Goal: Check status: Check status

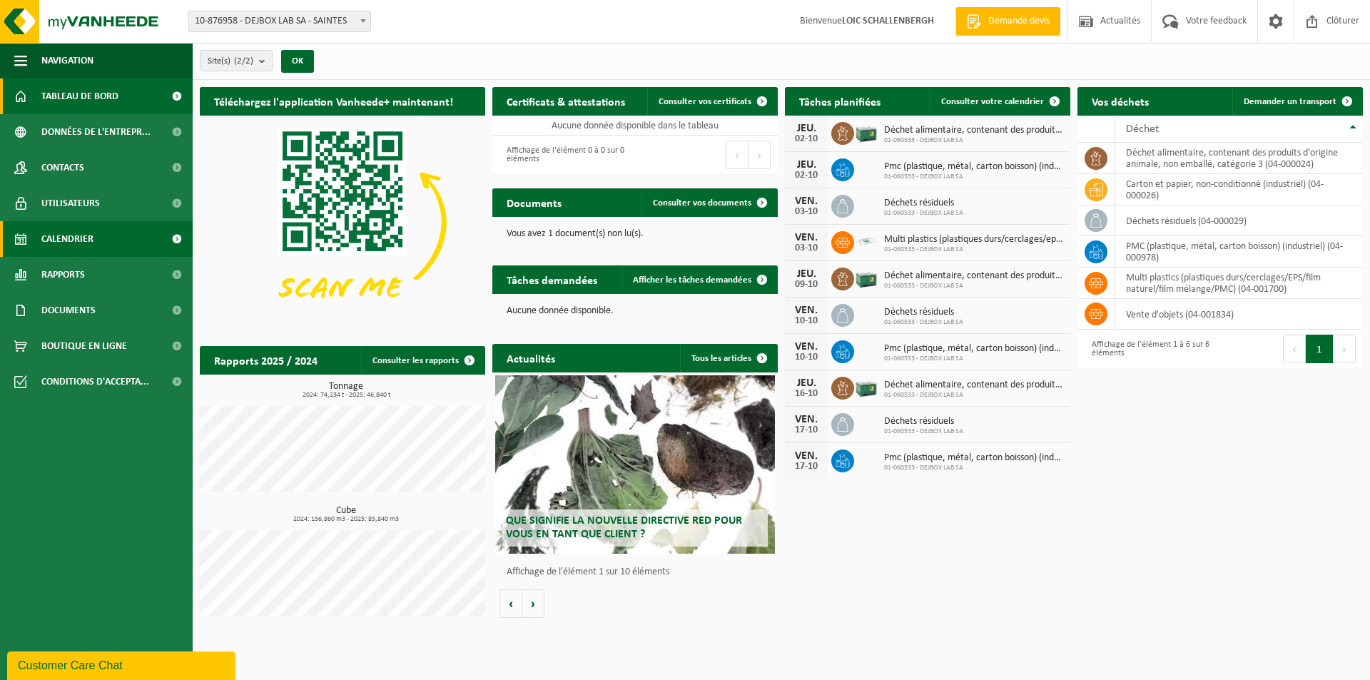
click at [71, 234] on span "Calendrier" at bounding box center [67, 239] width 52 height 36
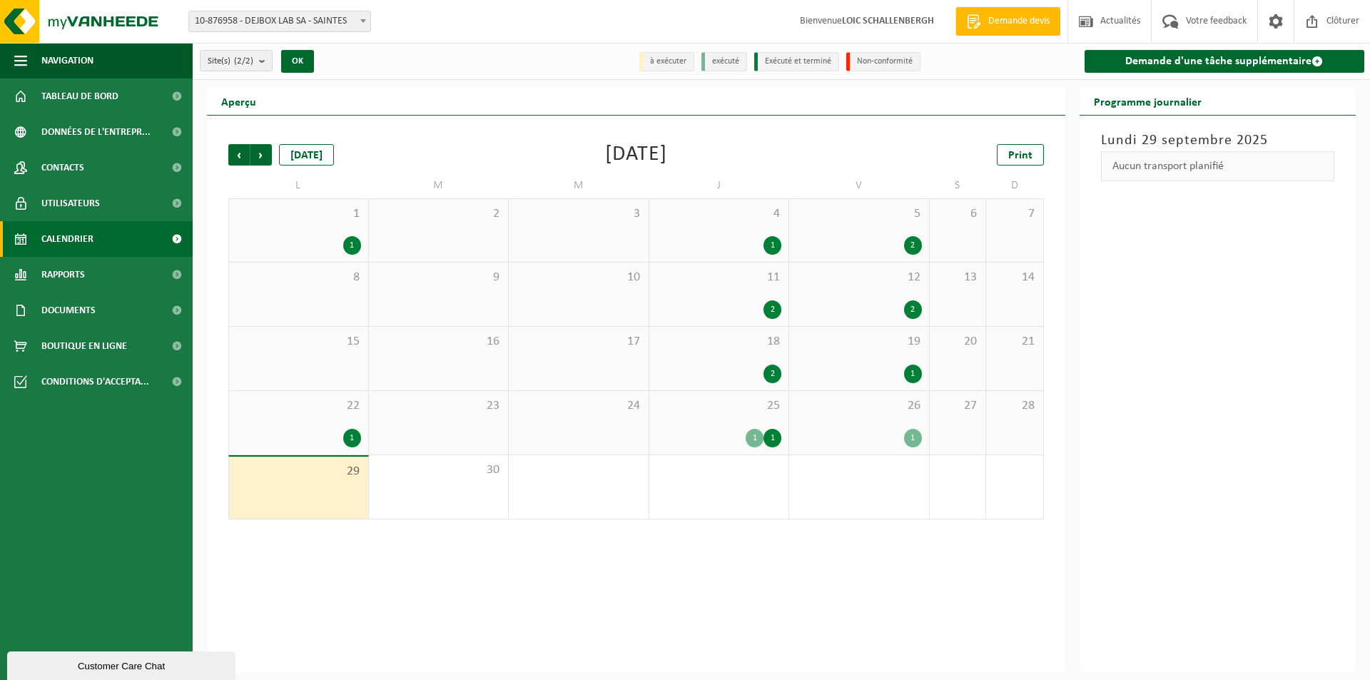
click at [728, 422] on div "25 1 1" at bounding box center [719, 423] width 140 height 64
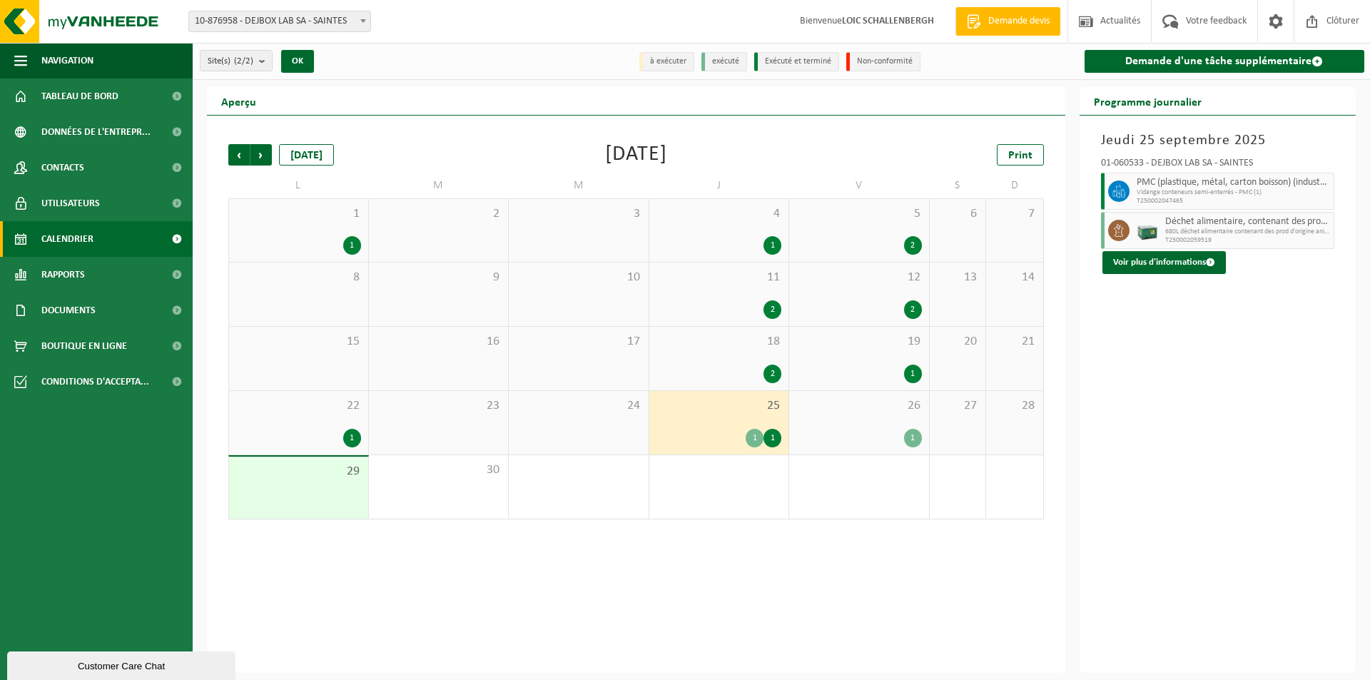
click at [863, 426] on div "26 1" at bounding box center [859, 423] width 140 height 64
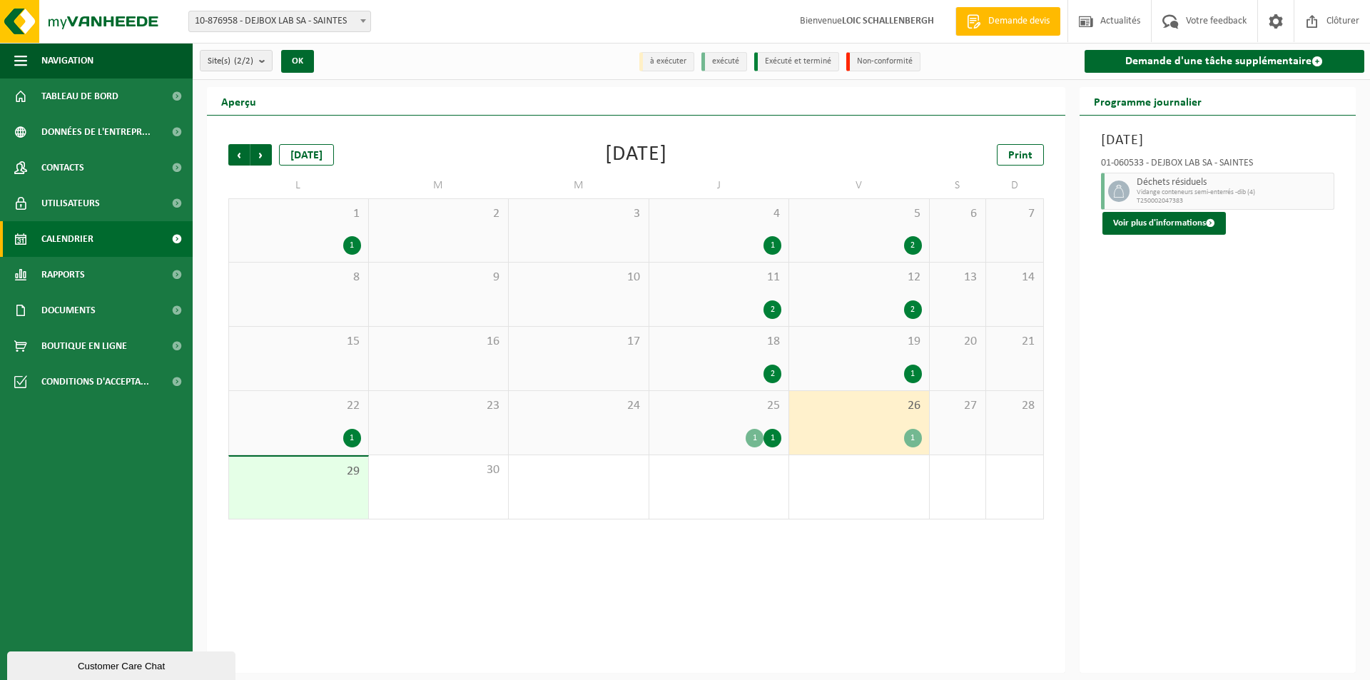
click at [320, 250] on div "1" at bounding box center [298, 245] width 125 height 19
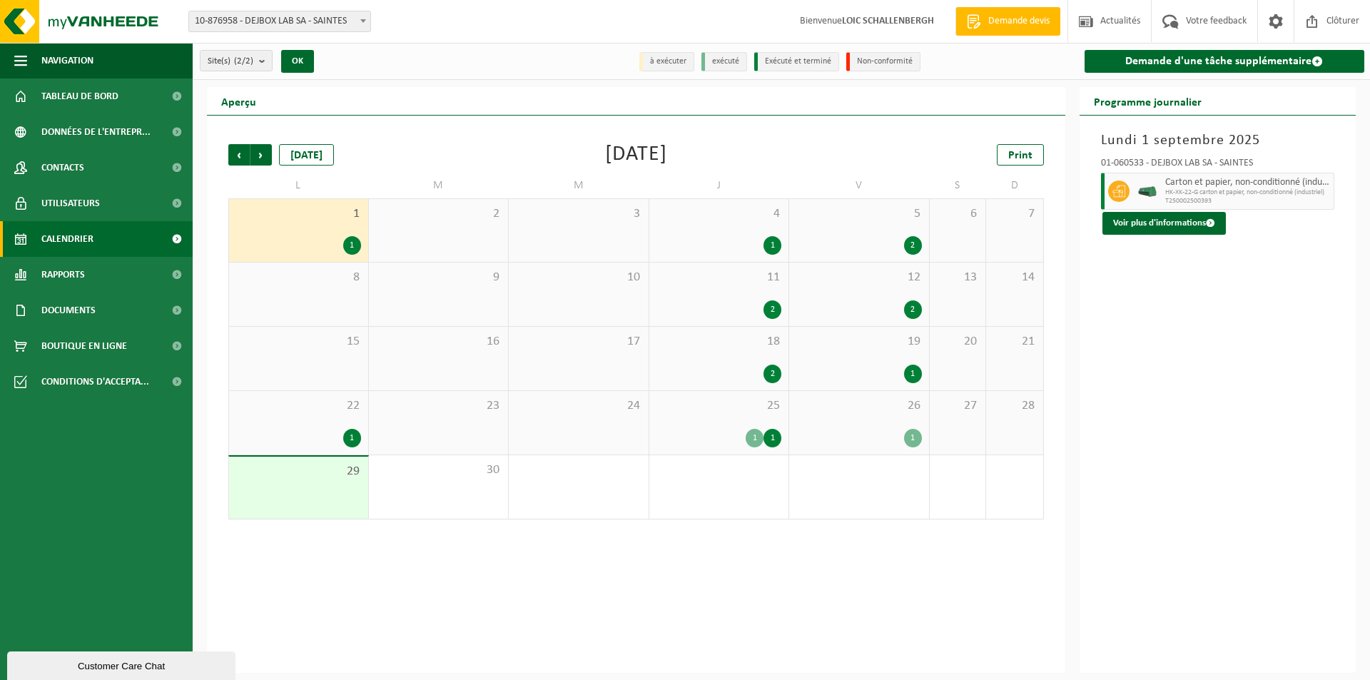
click at [702, 233] on div "4 1" at bounding box center [719, 230] width 140 height 63
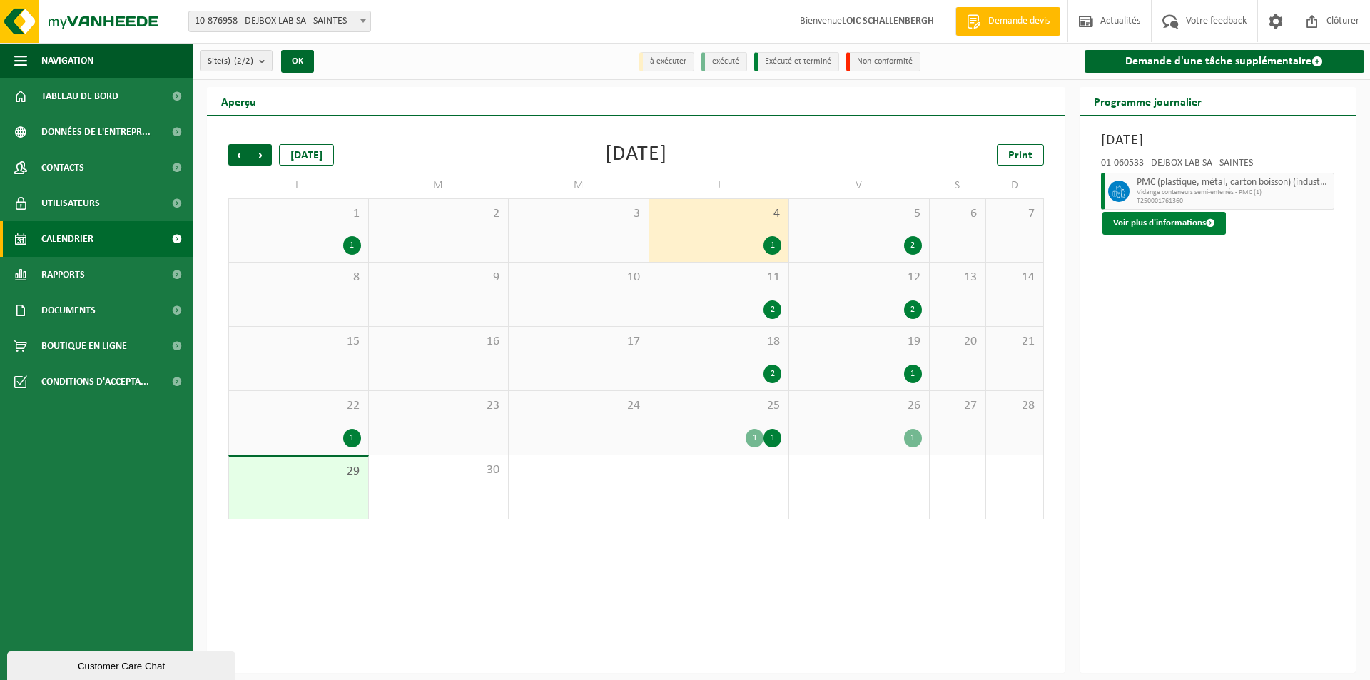
click at [1150, 230] on button "Voir plus d'informations" at bounding box center [1163, 223] width 123 height 23
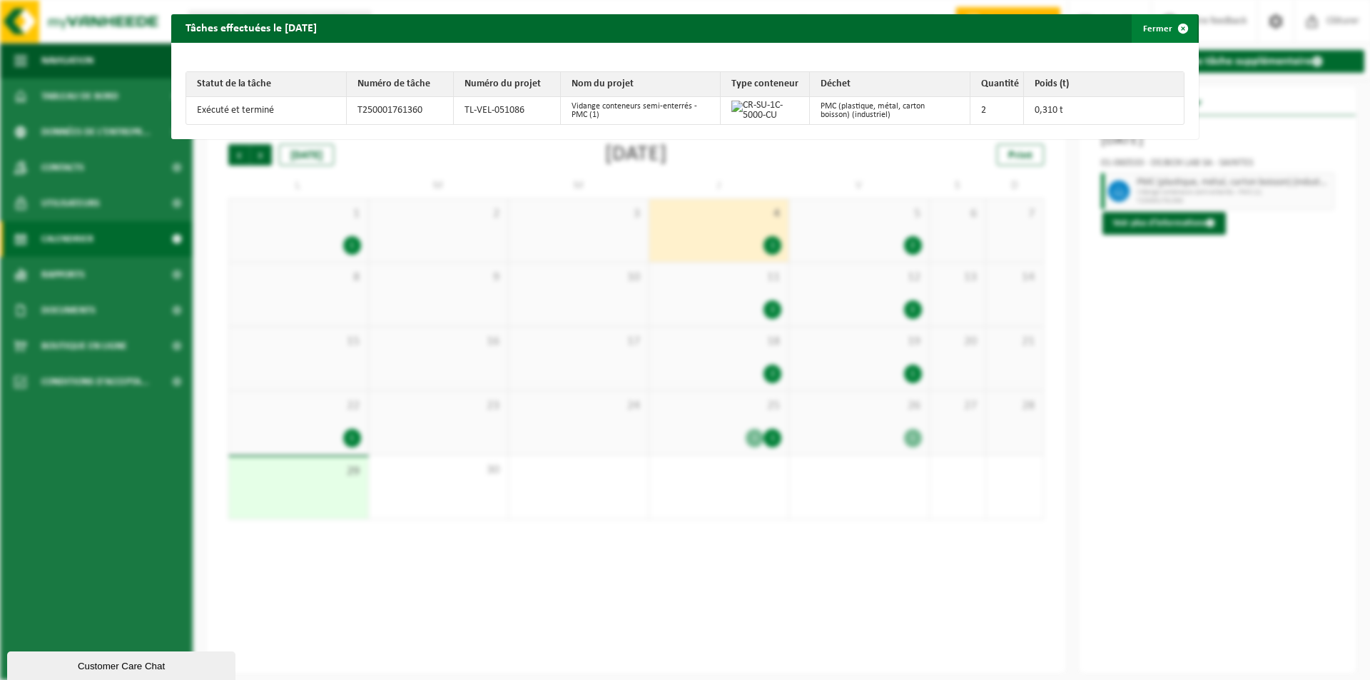
click at [1152, 32] on button "Fermer" at bounding box center [1165, 28] width 66 height 29
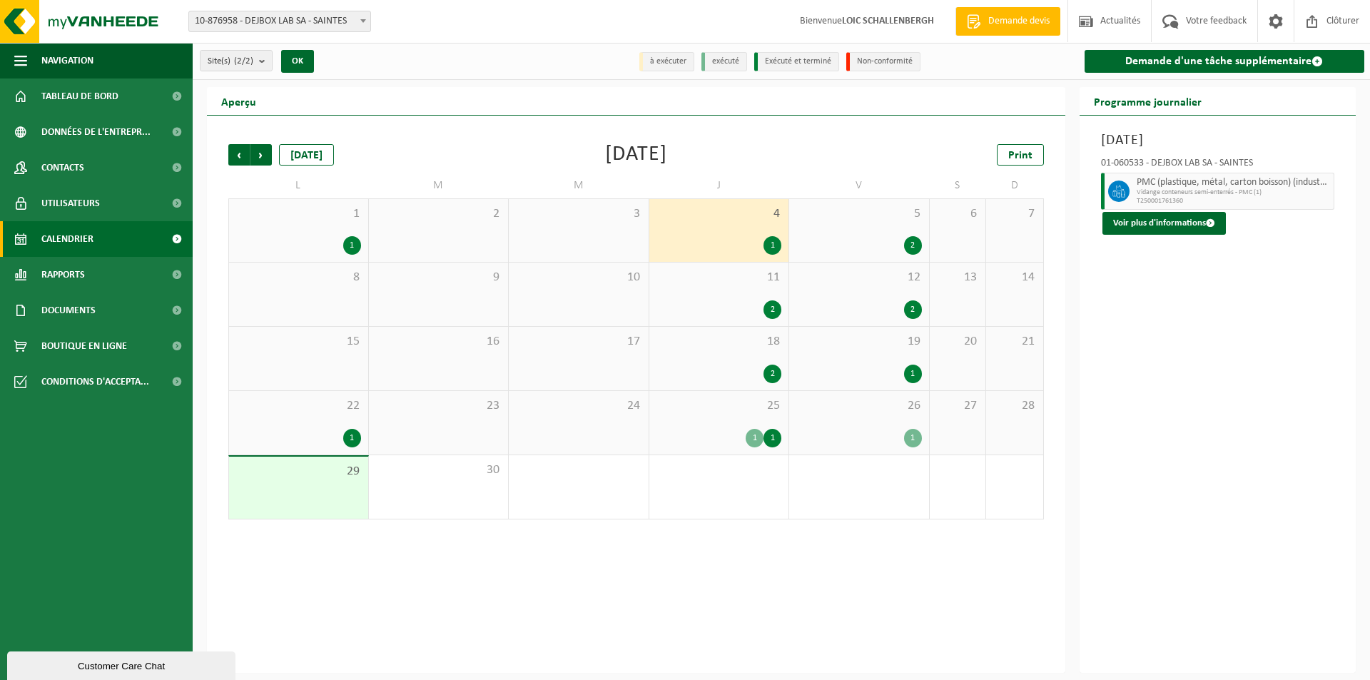
click at [874, 242] on div "2" at bounding box center [859, 245] width 126 height 19
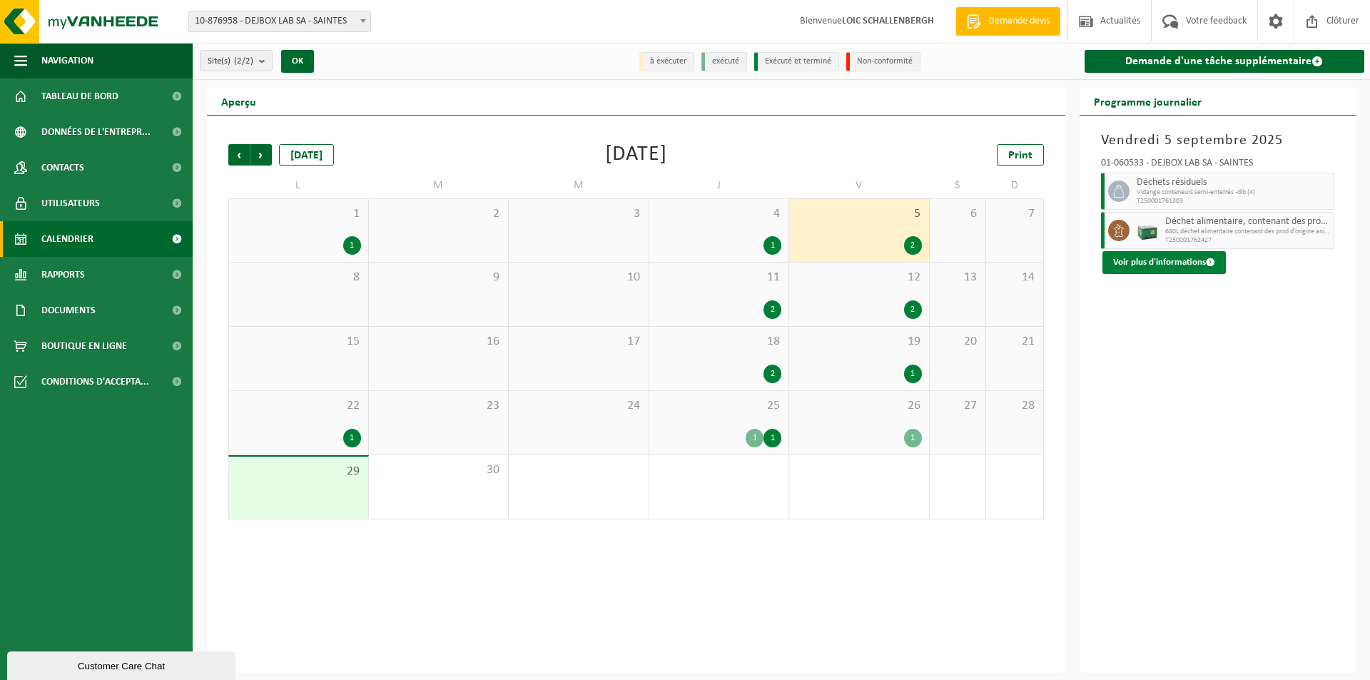
click at [1155, 255] on button "Voir plus d'informations" at bounding box center [1163, 262] width 123 height 23
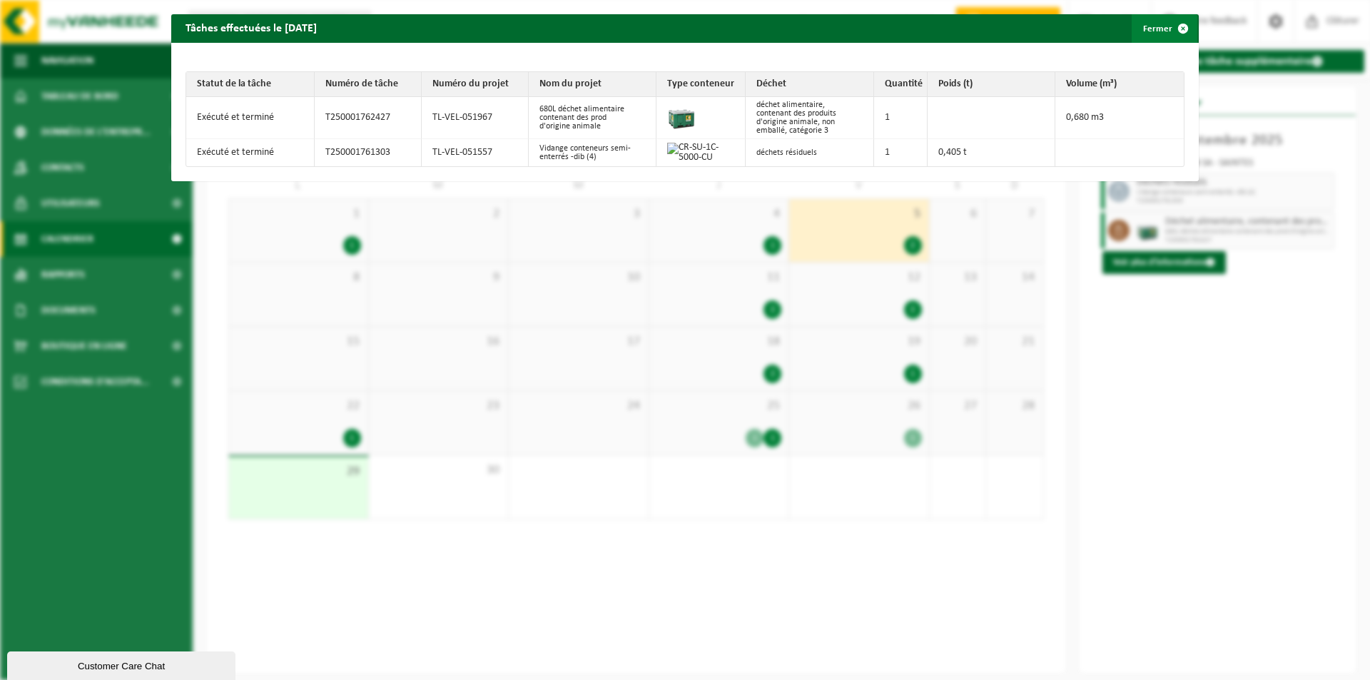
click at [1141, 31] on button "Fermer" at bounding box center [1165, 28] width 66 height 29
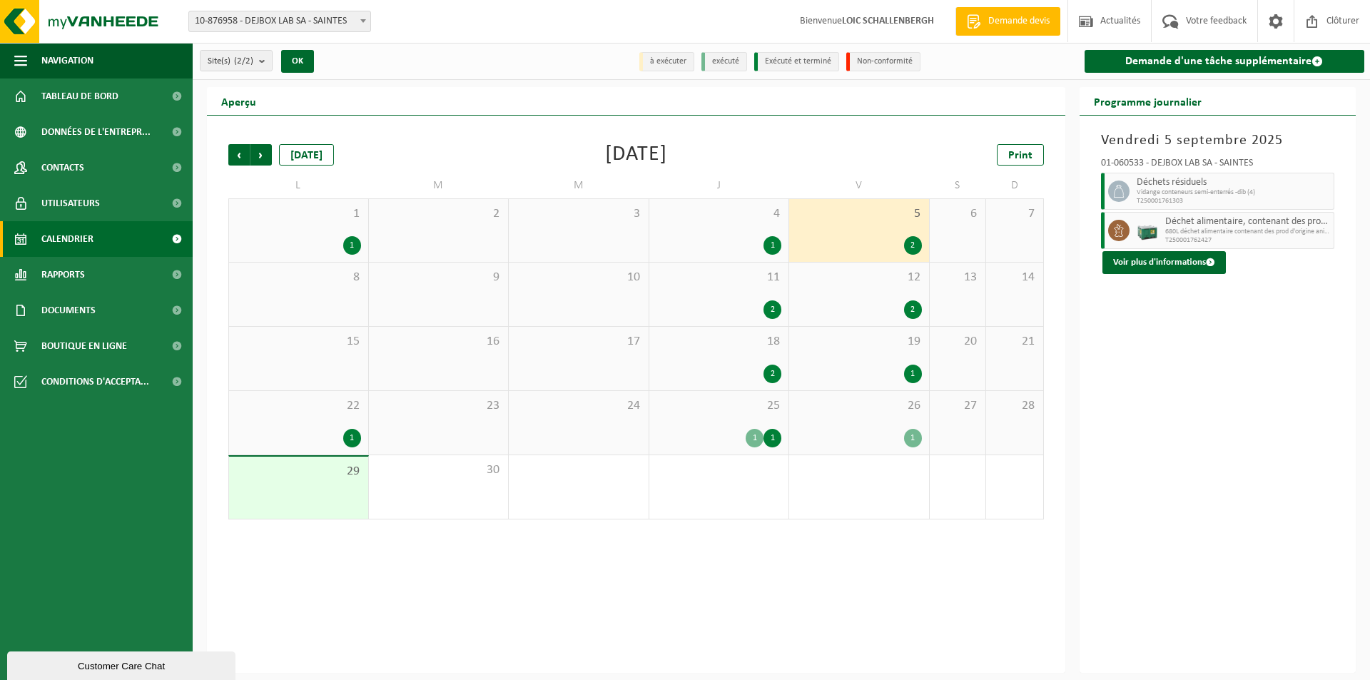
click at [738, 295] on div "11 2" at bounding box center [719, 295] width 140 height 64
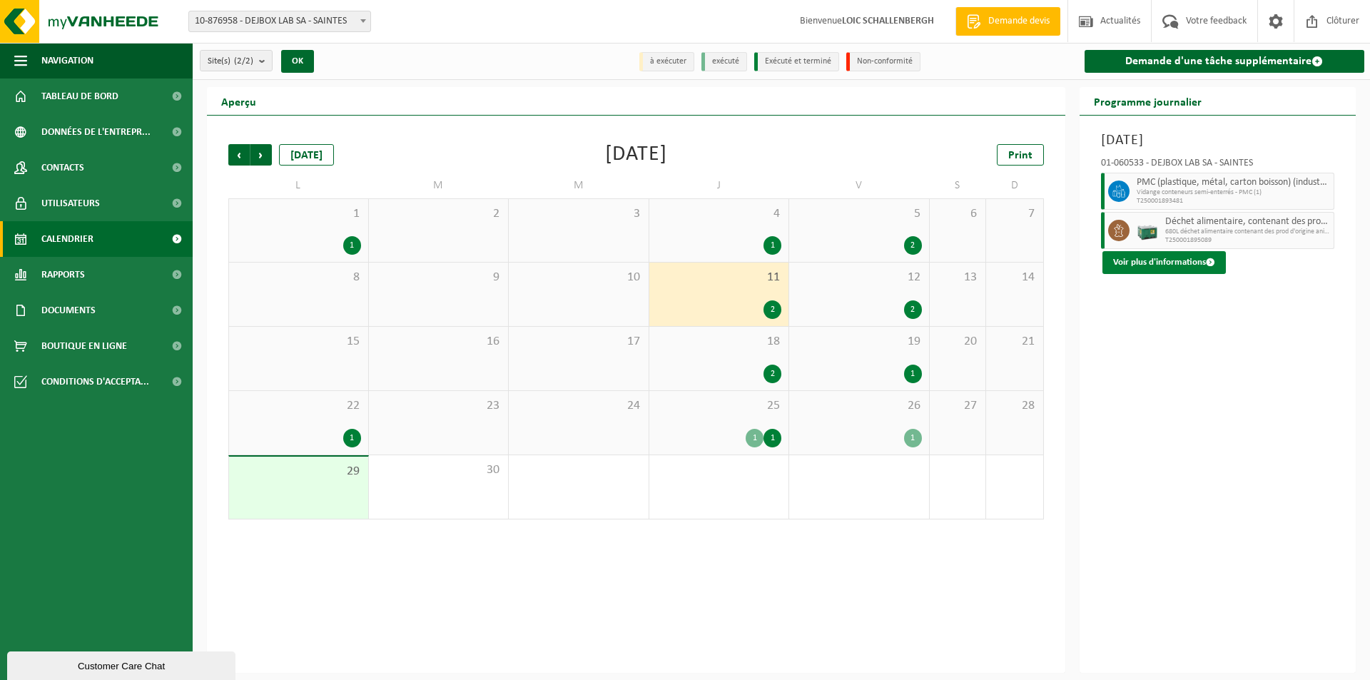
click at [1148, 266] on button "Voir plus d'informations" at bounding box center [1163, 262] width 123 height 23
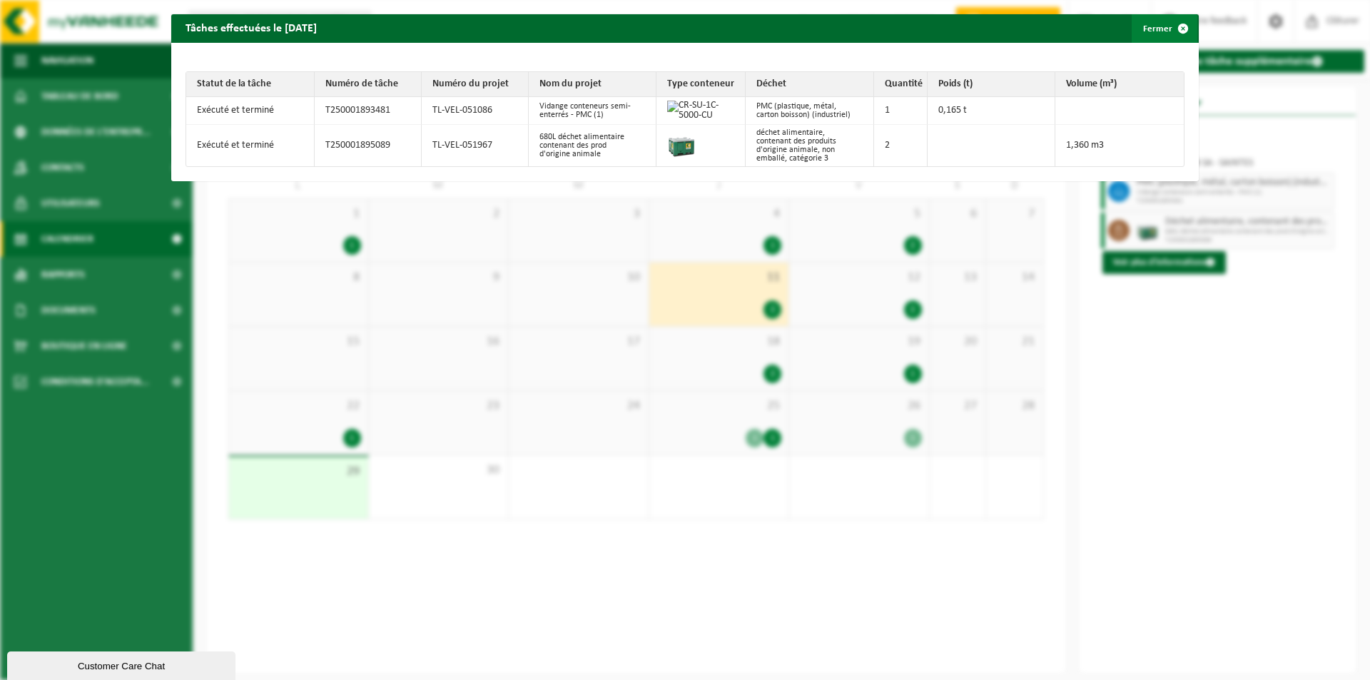
click at [1153, 32] on button "Fermer" at bounding box center [1165, 28] width 66 height 29
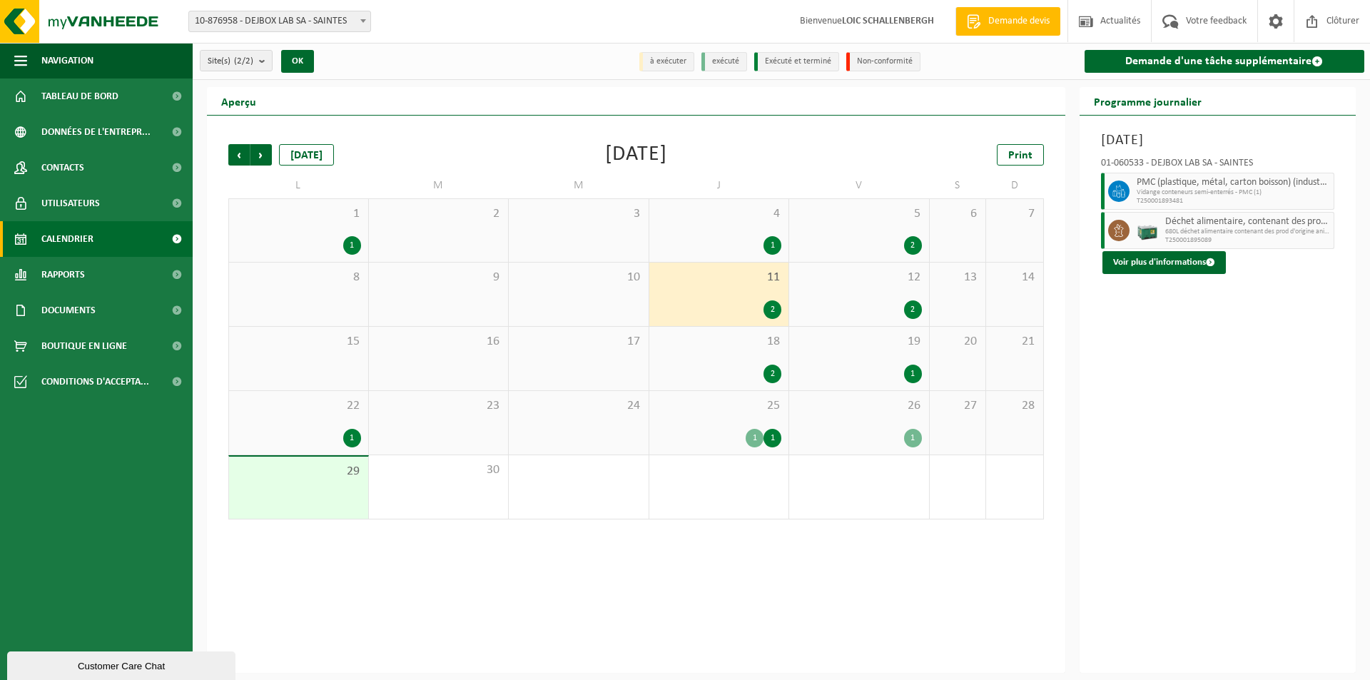
click at [867, 309] on div "2" at bounding box center [859, 309] width 126 height 19
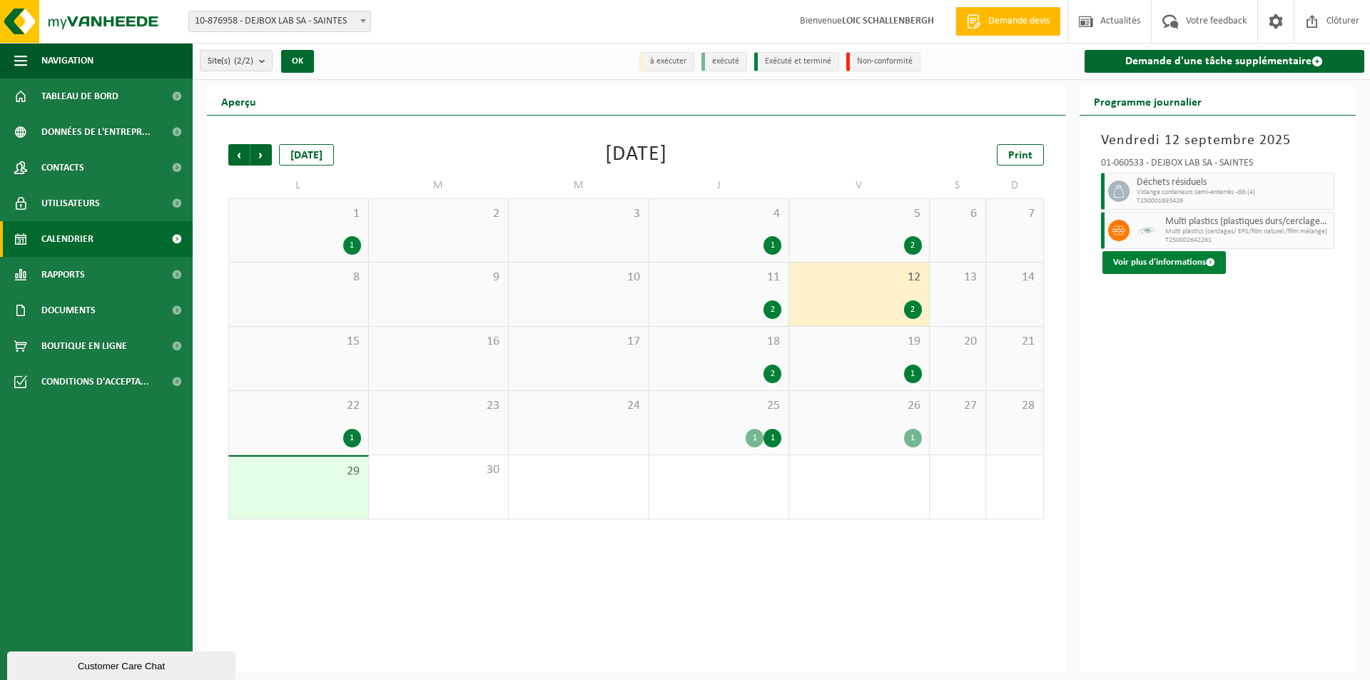
click at [1167, 266] on button "Voir plus d'informations" at bounding box center [1163, 262] width 123 height 23
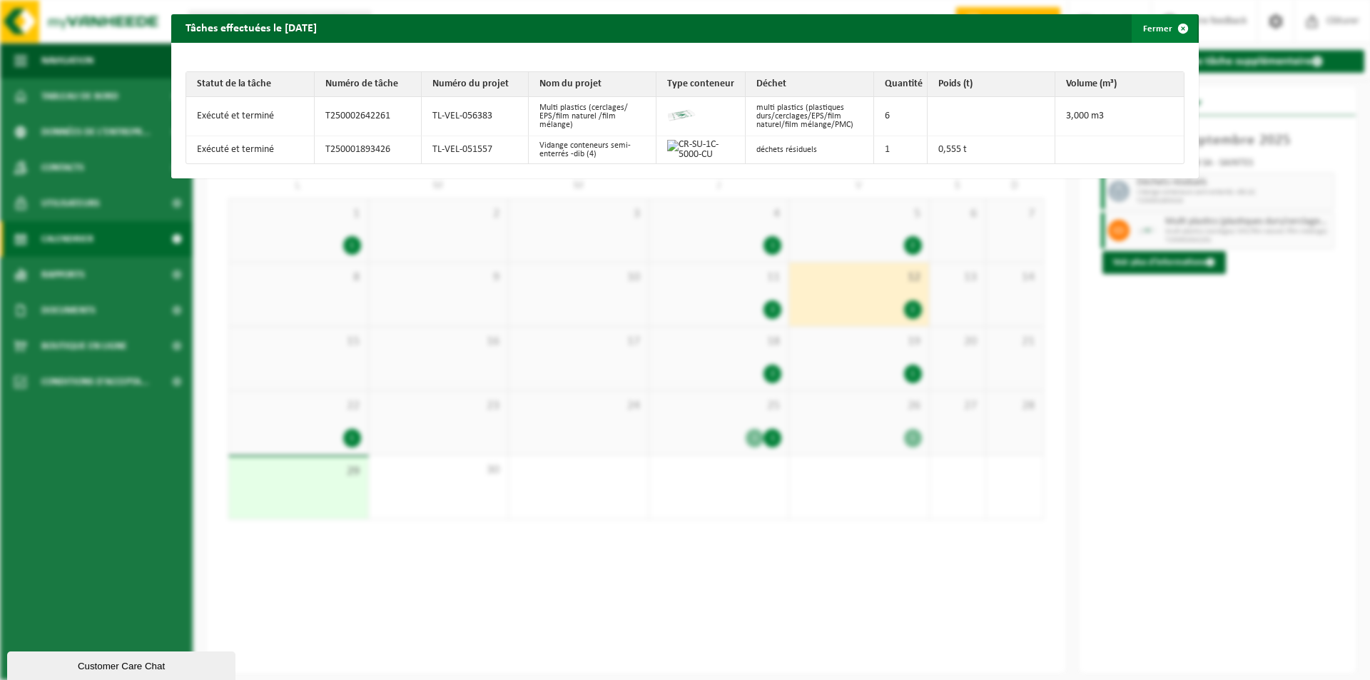
click at [1142, 26] on button "Fermer" at bounding box center [1165, 28] width 66 height 29
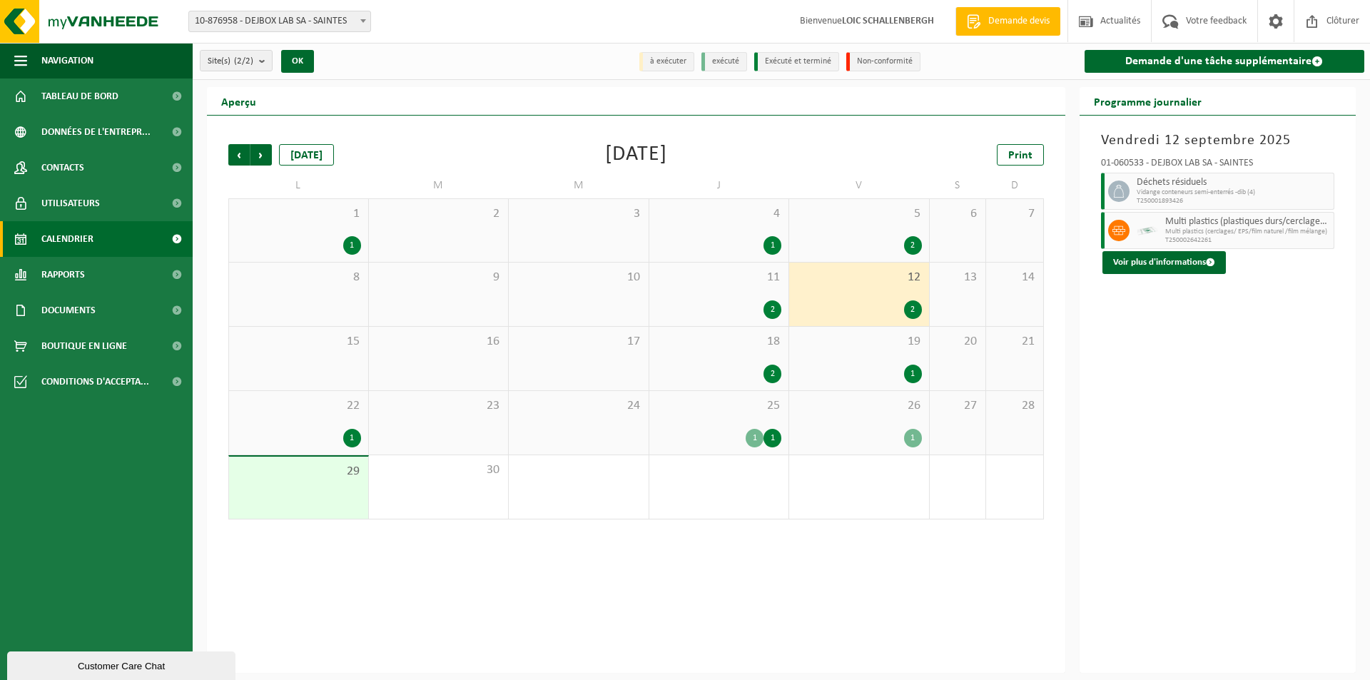
click at [743, 361] on div "18 2" at bounding box center [719, 359] width 140 height 64
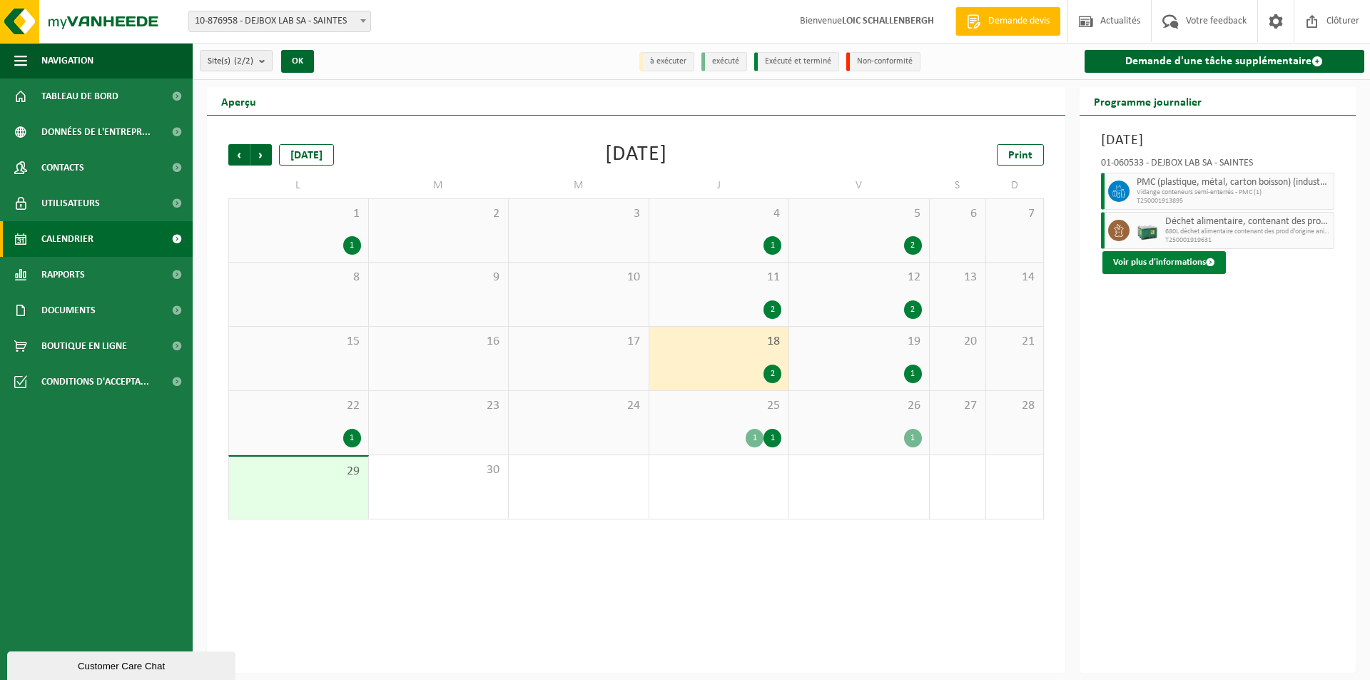
click at [1163, 267] on button "Voir plus d'informations" at bounding box center [1163, 262] width 123 height 23
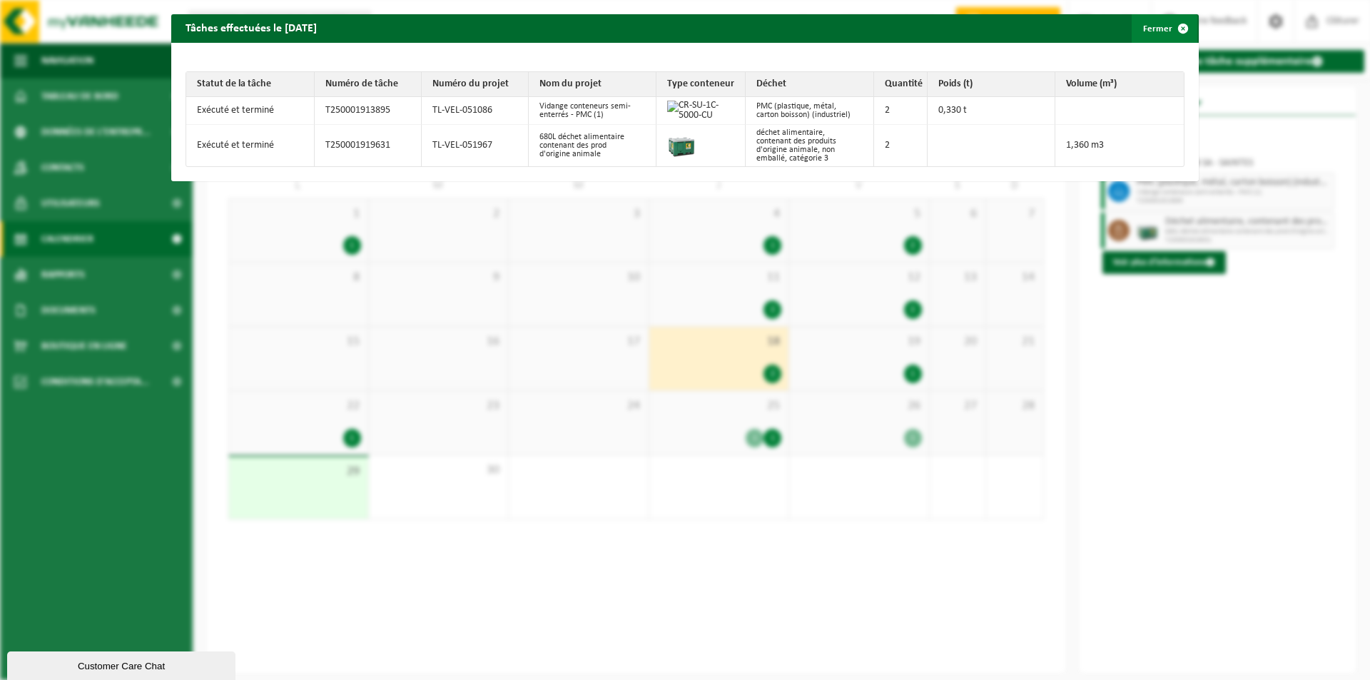
click at [1148, 25] on button "Fermer" at bounding box center [1165, 28] width 66 height 29
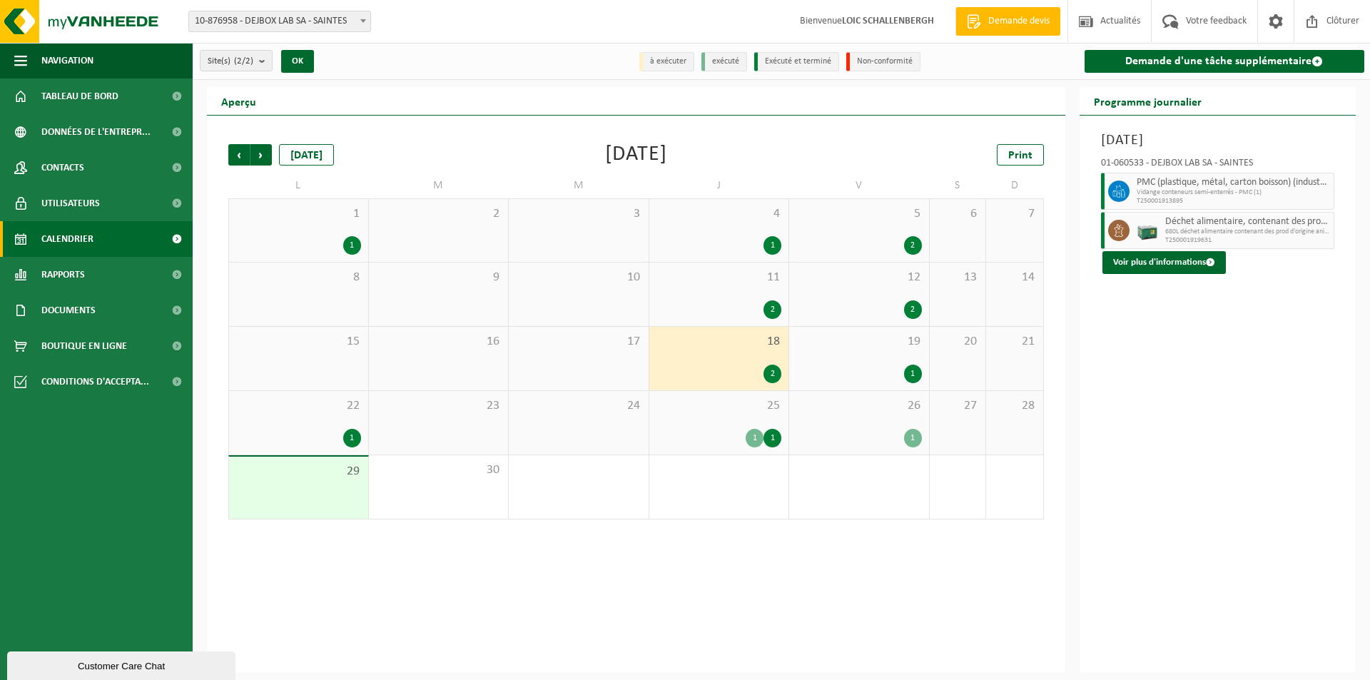
click at [847, 368] on div "1" at bounding box center [859, 374] width 126 height 19
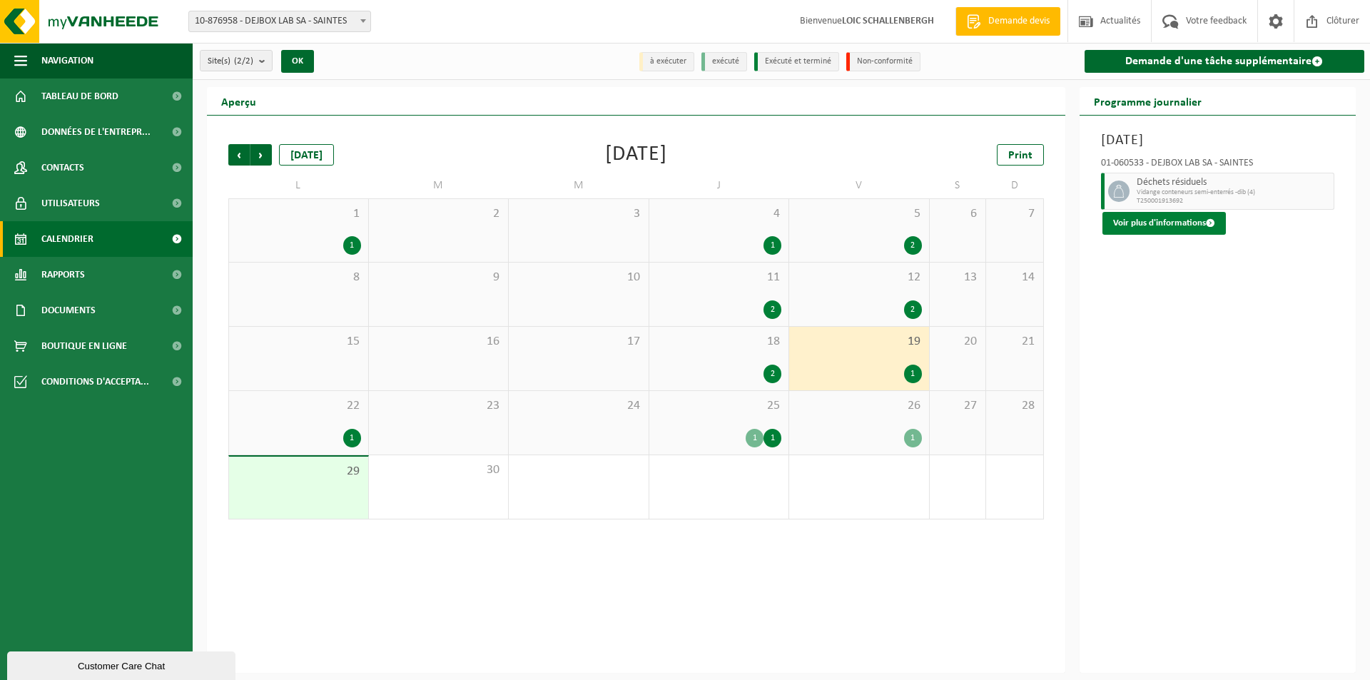
click at [1166, 223] on button "Voir plus d'informations" at bounding box center [1163, 223] width 123 height 23
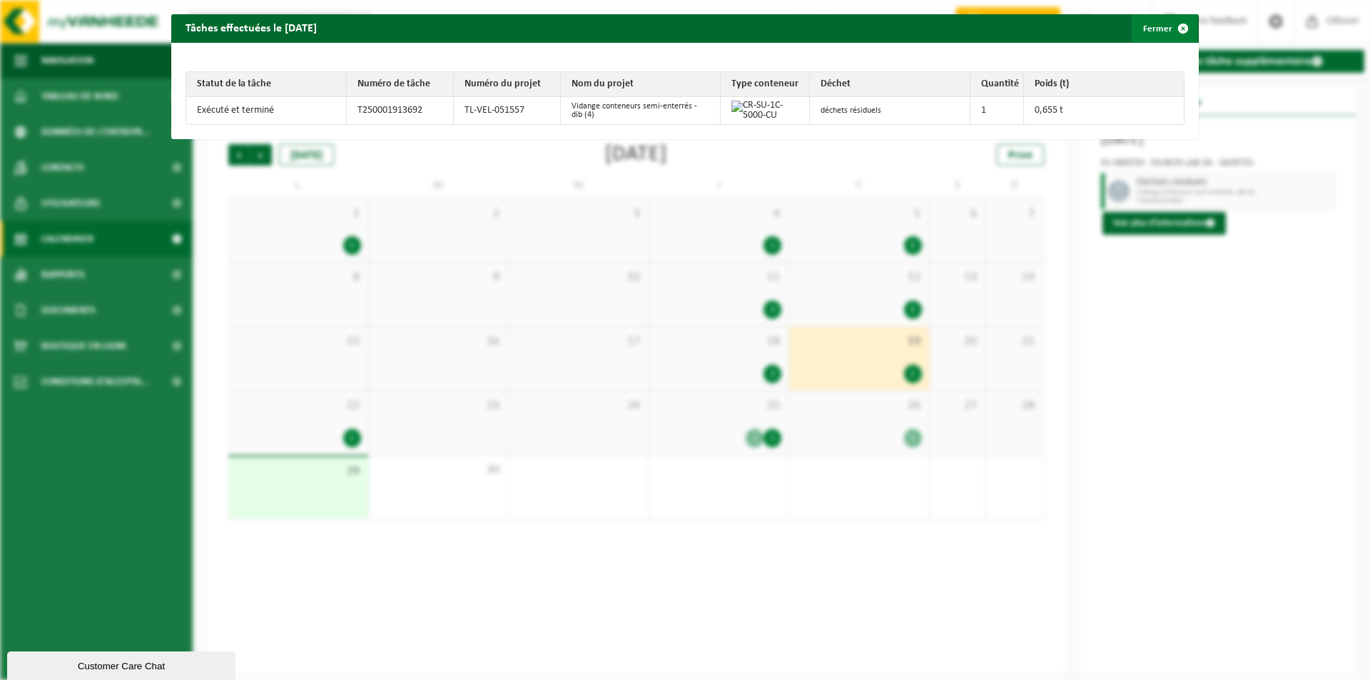
click at [1142, 32] on button "Fermer" at bounding box center [1165, 28] width 66 height 29
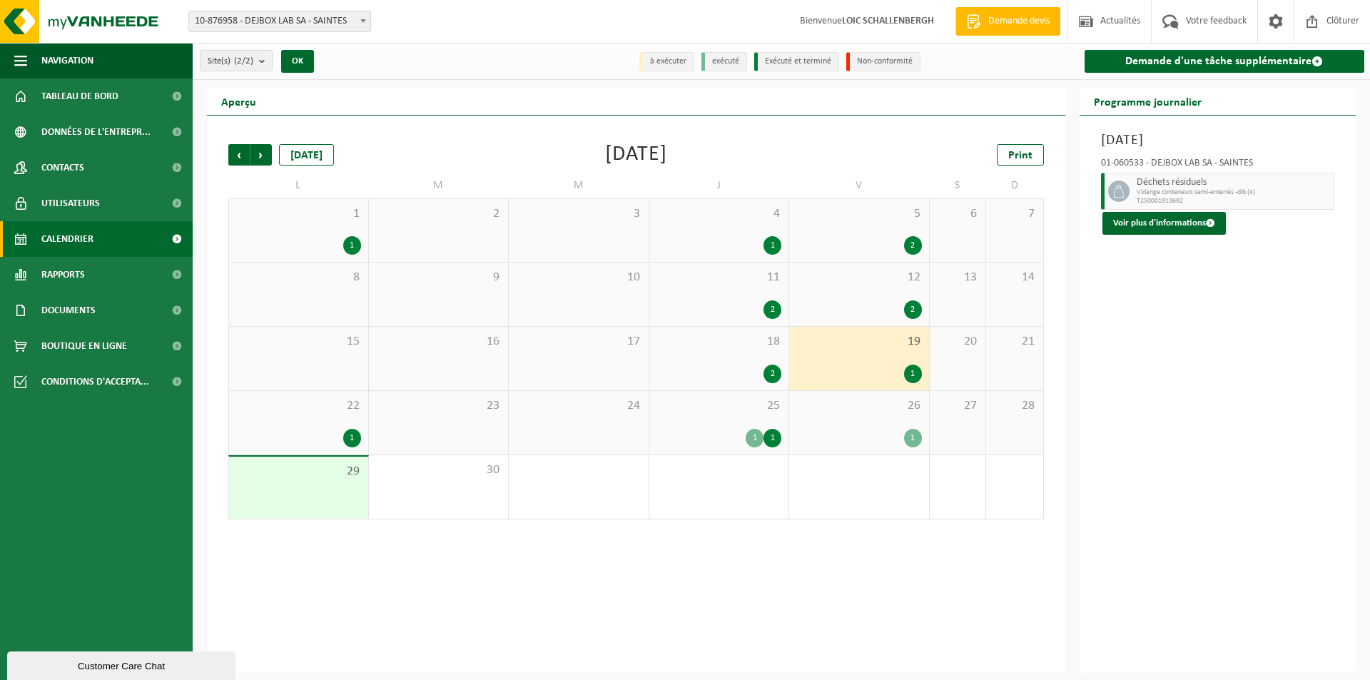
click at [720, 407] on span "25" at bounding box center [719, 406] width 126 height 16
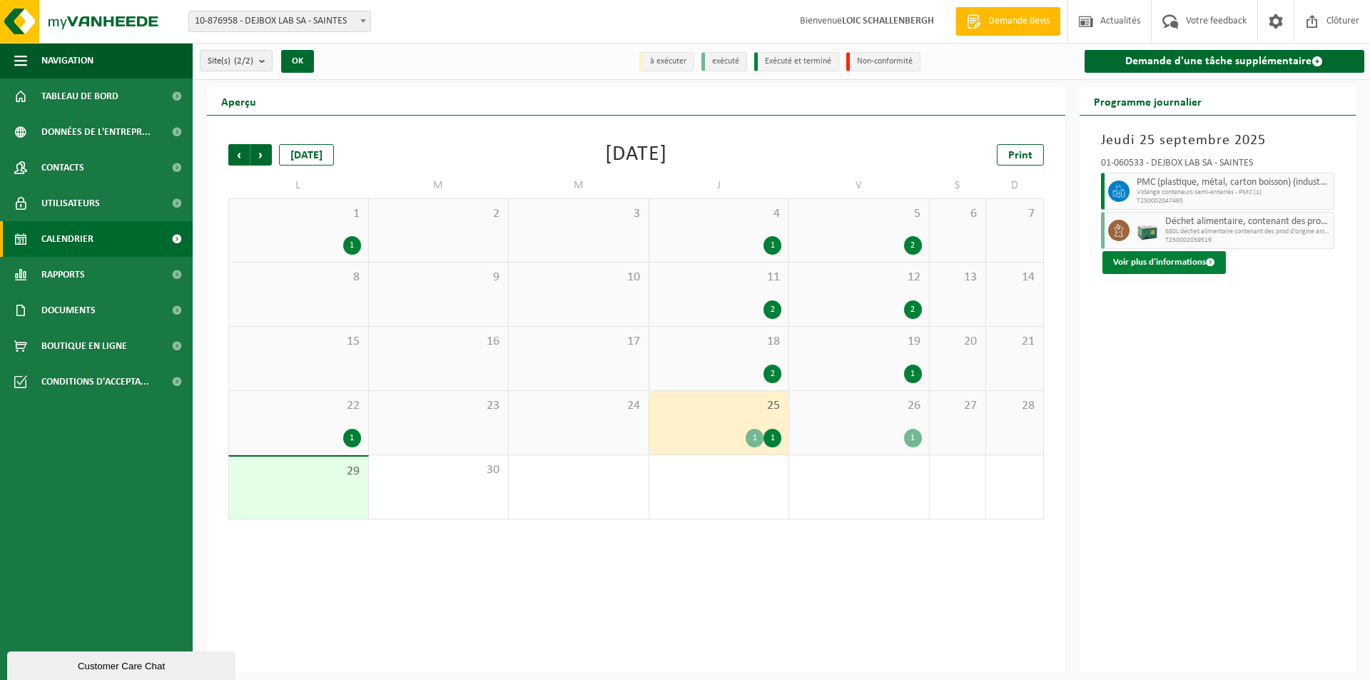
click at [1154, 258] on button "Voir plus d'informations" at bounding box center [1163, 262] width 123 height 23
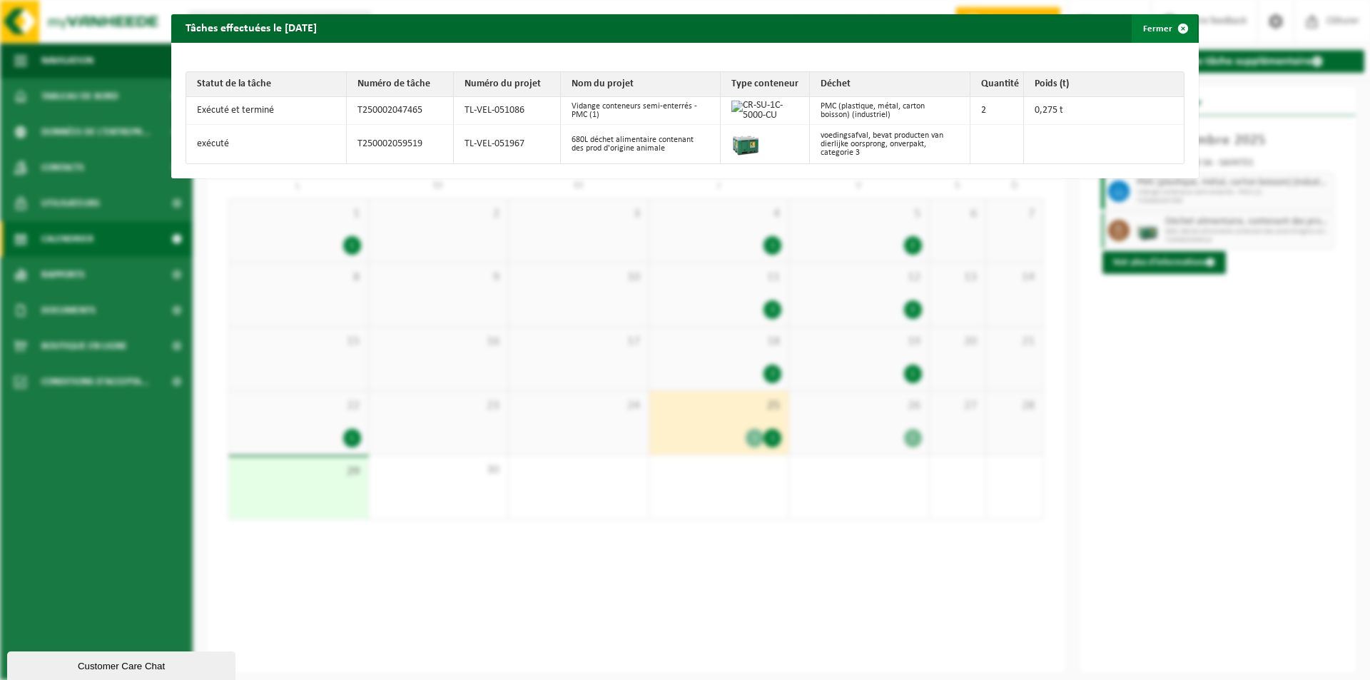
click at [1169, 33] on span "button" at bounding box center [1183, 28] width 29 height 29
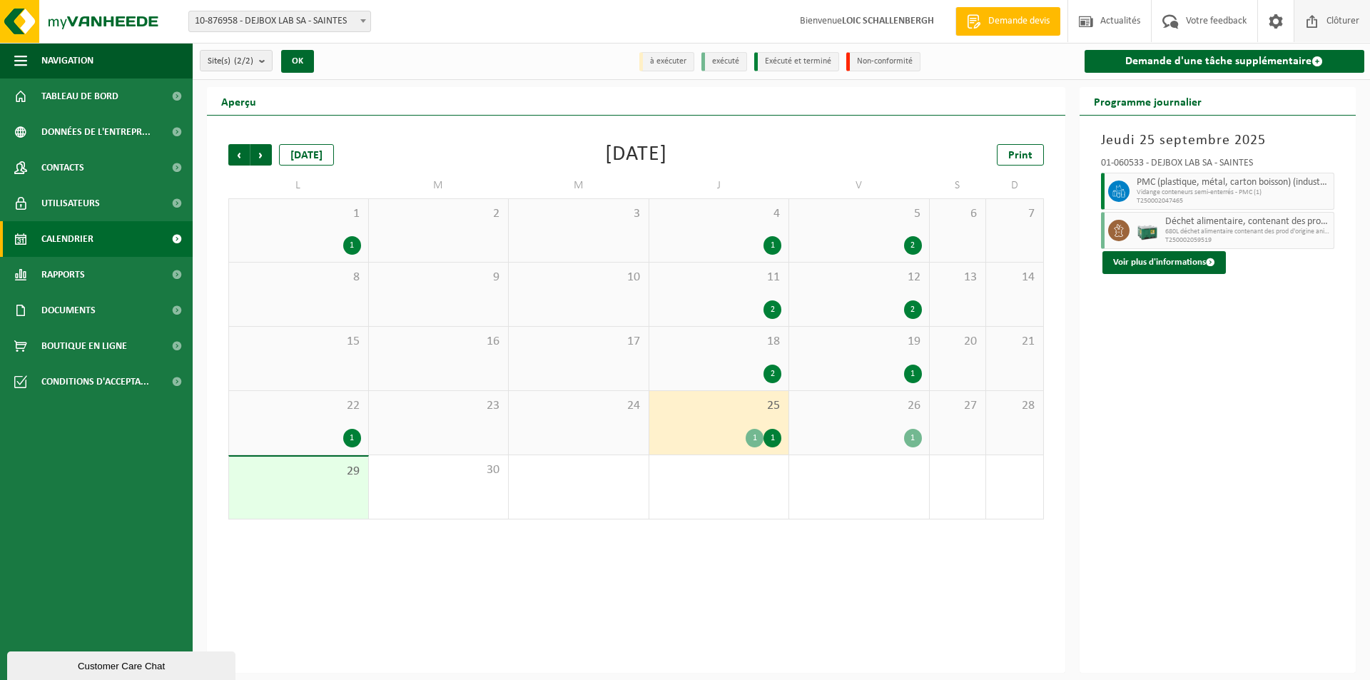
click at [1353, 16] on span "Clôturer" at bounding box center [1343, 21] width 40 height 42
